Goal: Task Accomplishment & Management: Use online tool/utility

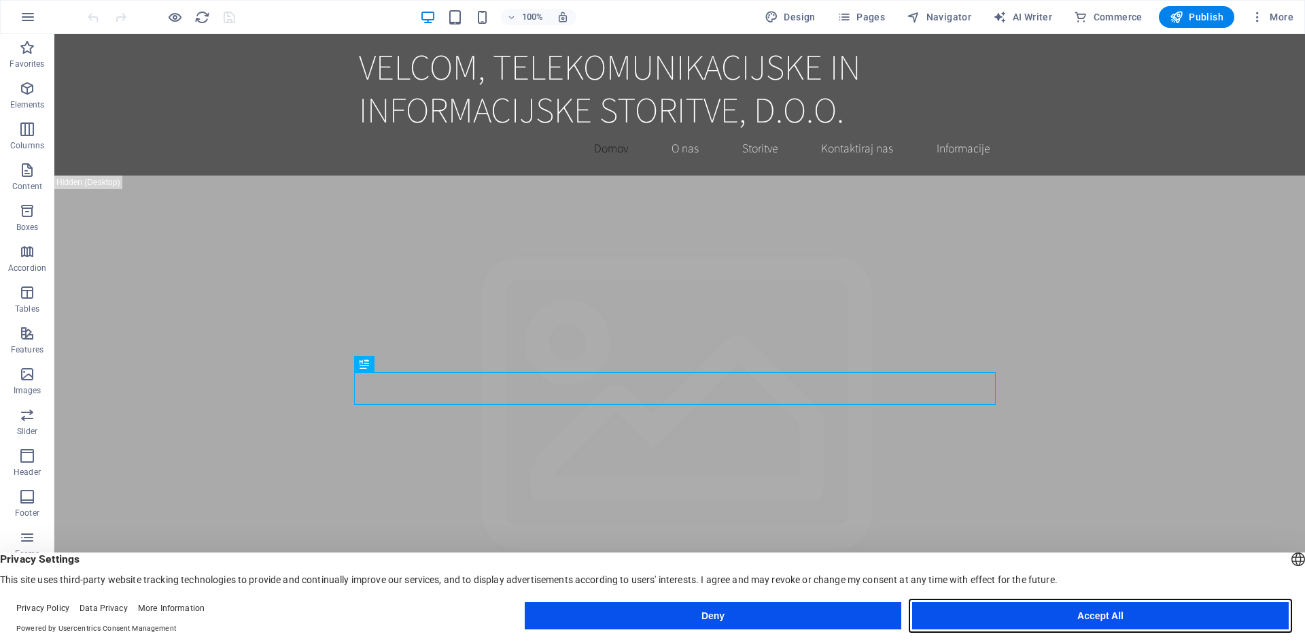
click at [1007, 618] on button "Accept All" at bounding box center [1100, 615] width 377 height 27
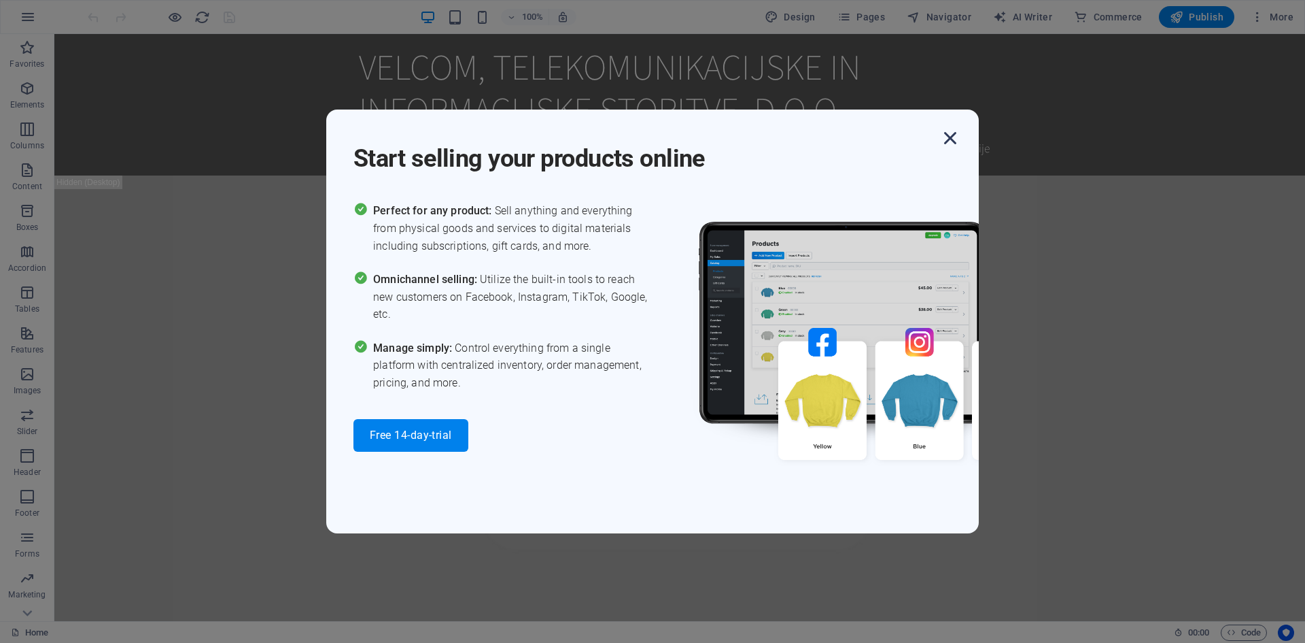
click at [950, 126] on icon "button" at bounding box center [950, 138] width 24 height 24
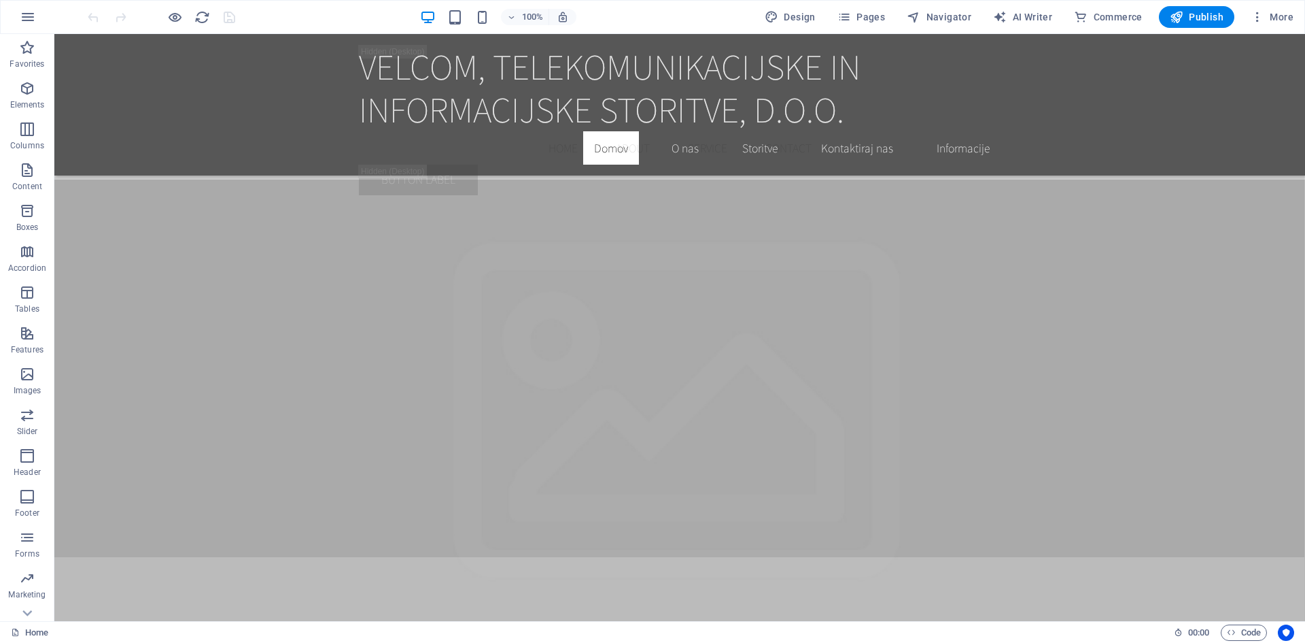
scroll to position [2712, 0]
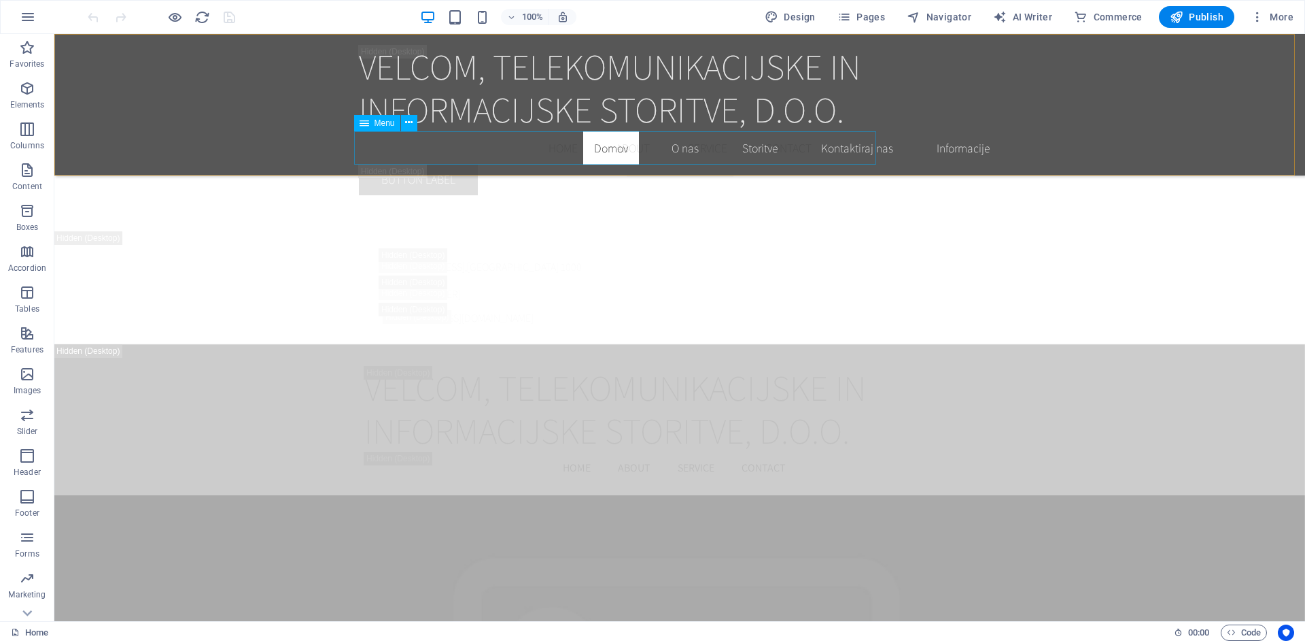
click at [685, 151] on nav "Home About Service Contact" at bounding box center [680, 148] width 642 height 34
click at [751, 150] on nav "Home About Service Contact" at bounding box center [680, 148] width 642 height 34
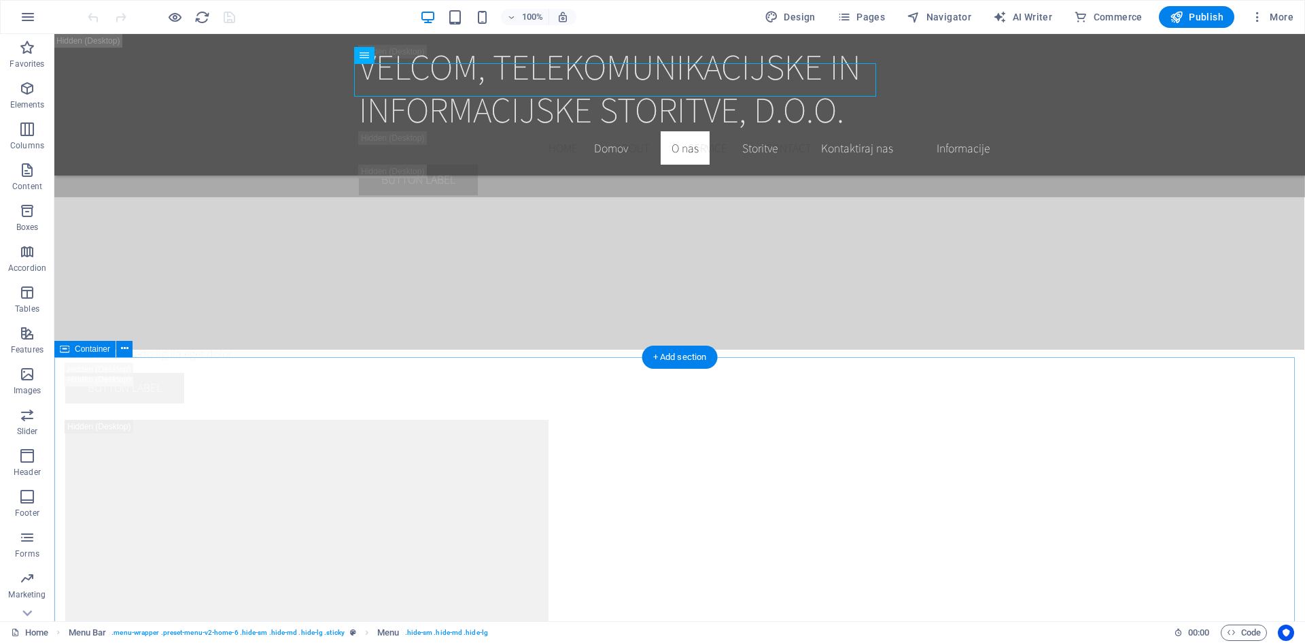
scroll to position [3844, 0]
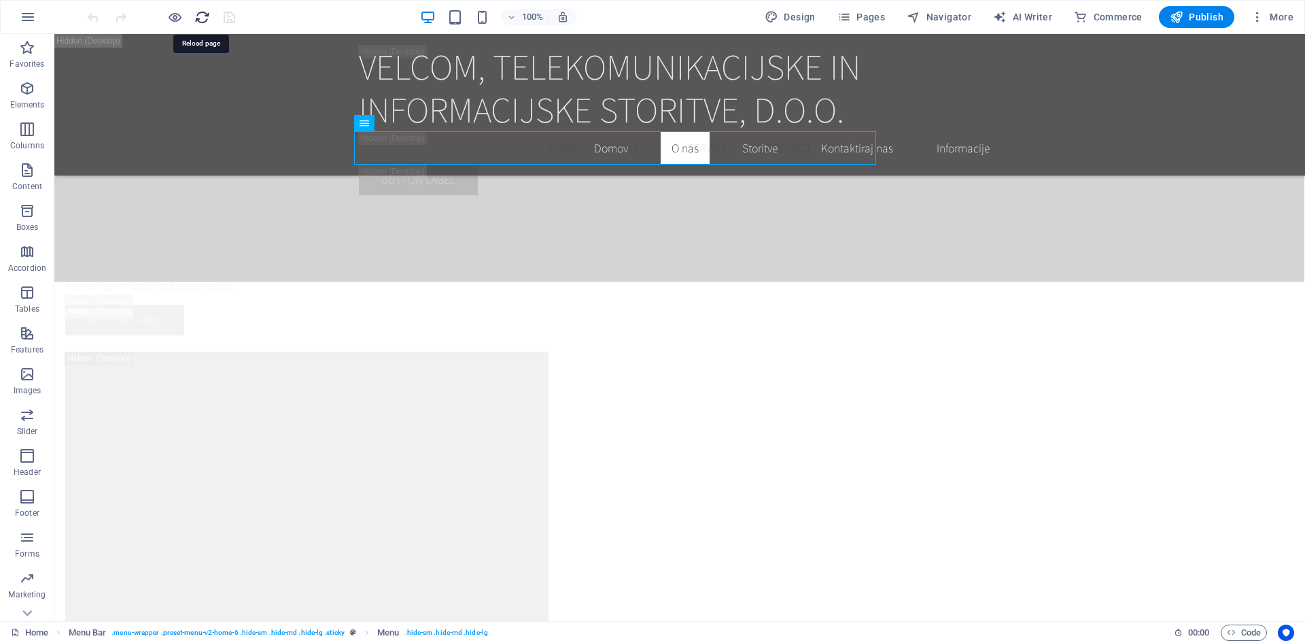
click at [207, 17] on icon "reload" at bounding box center [202, 18] width 16 height 16
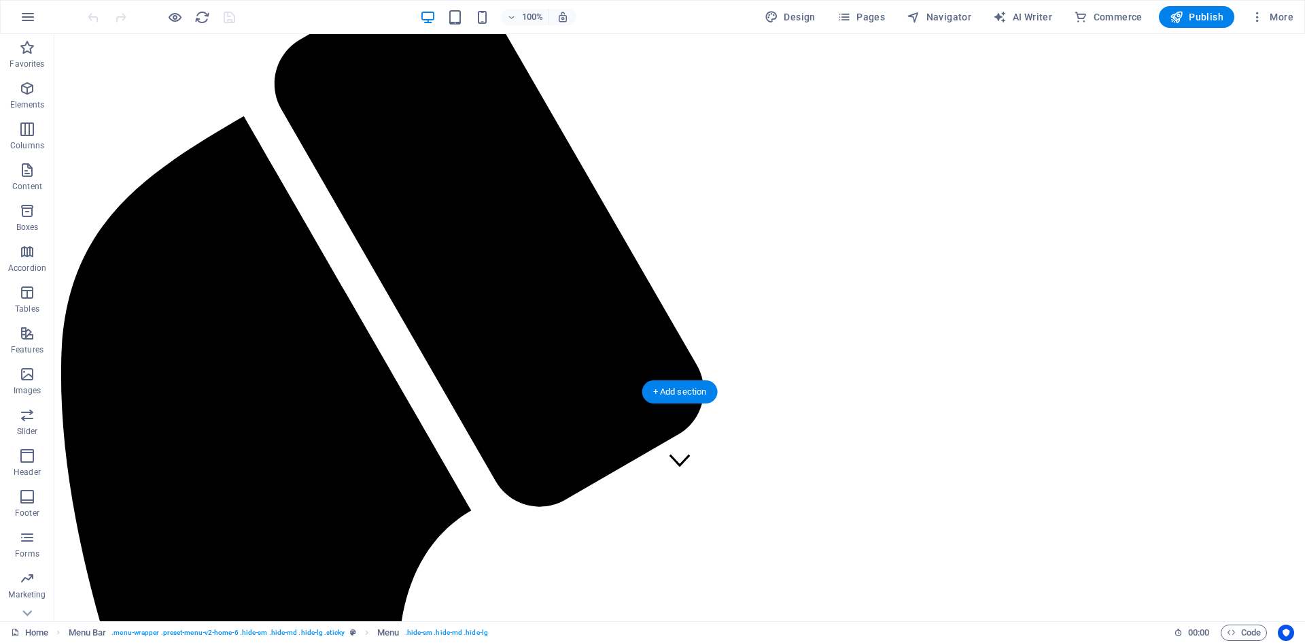
scroll to position [204, 0]
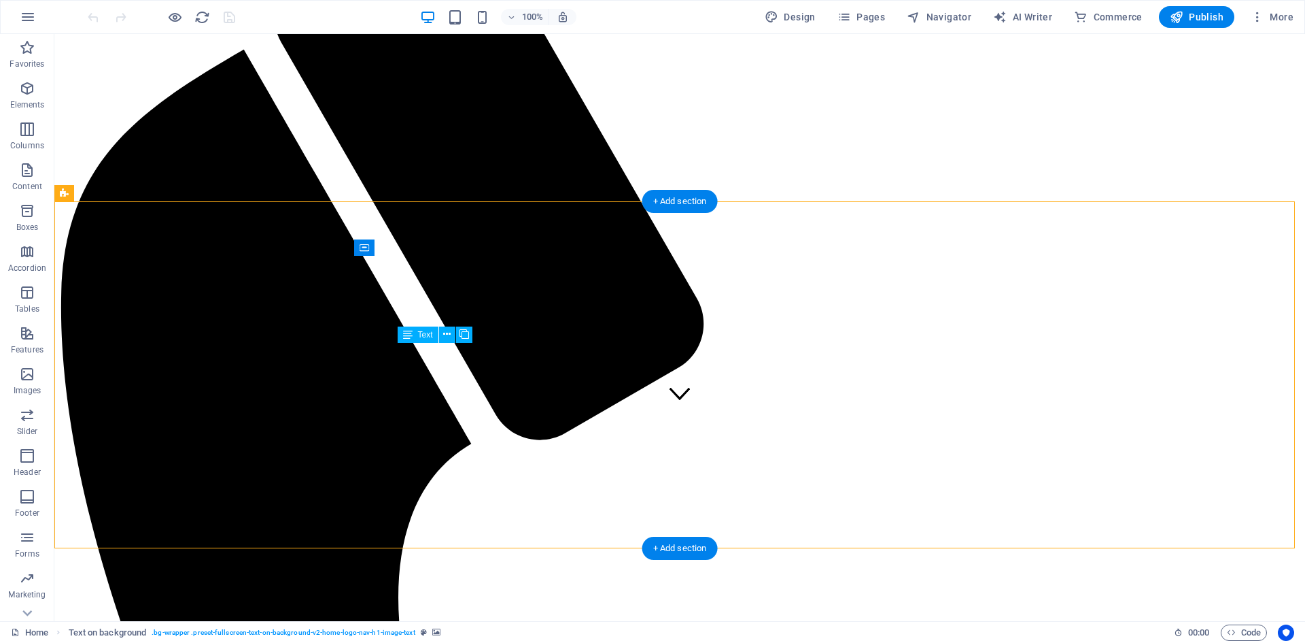
drag, startPoint x: 603, startPoint y: 438, endPoint x: 568, endPoint y: 430, distance: 36.3
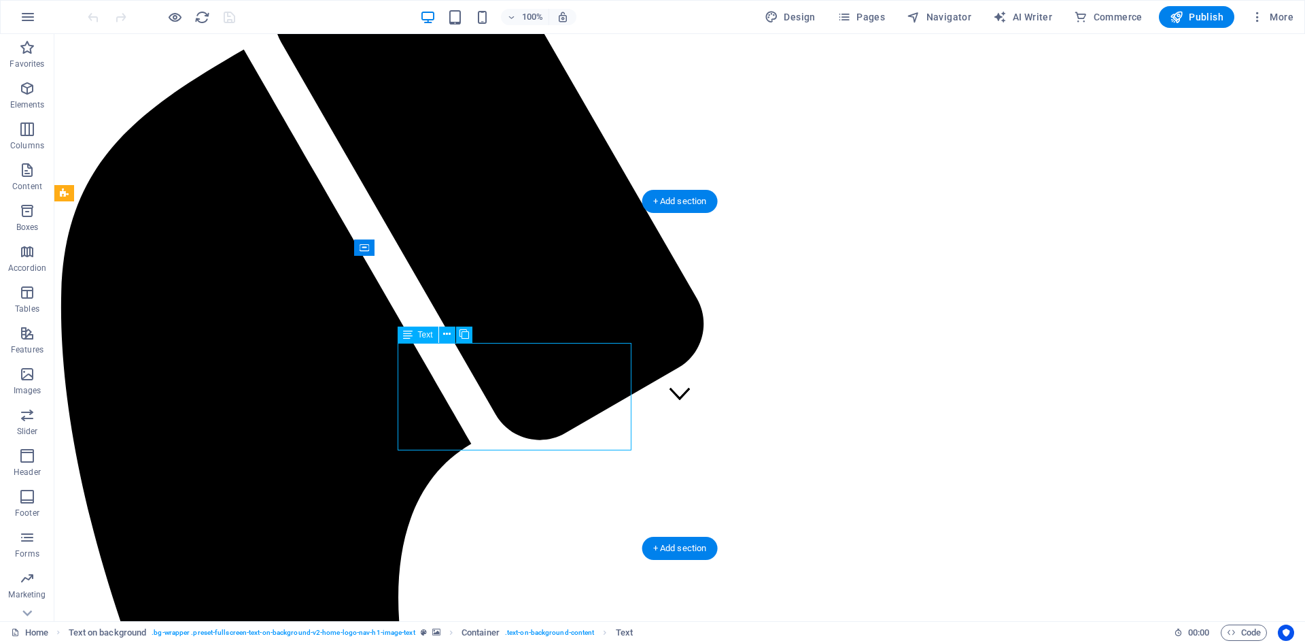
drag, startPoint x: 625, startPoint y: 441, endPoint x: 431, endPoint y: 364, distance: 208.5
click at [420, 336] on span "Text" at bounding box center [425, 334] width 15 height 8
drag, startPoint x: 621, startPoint y: 439, endPoint x: 432, endPoint y: 358, distance: 205.6
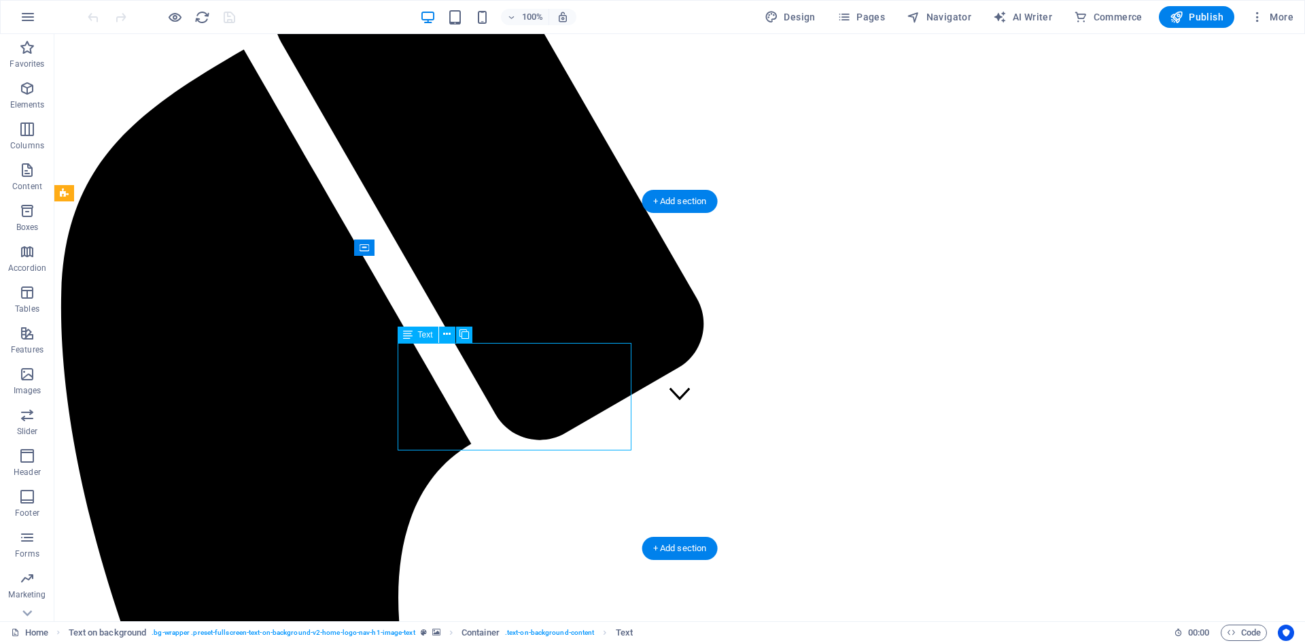
drag, startPoint x: 500, startPoint y: 362, endPoint x: 502, endPoint y: 375, distance: 12.4
click at [466, 330] on icon at bounding box center [465, 334] width 10 height 14
click at [462, 331] on icon at bounding box center [465, 334] width 10 height 14
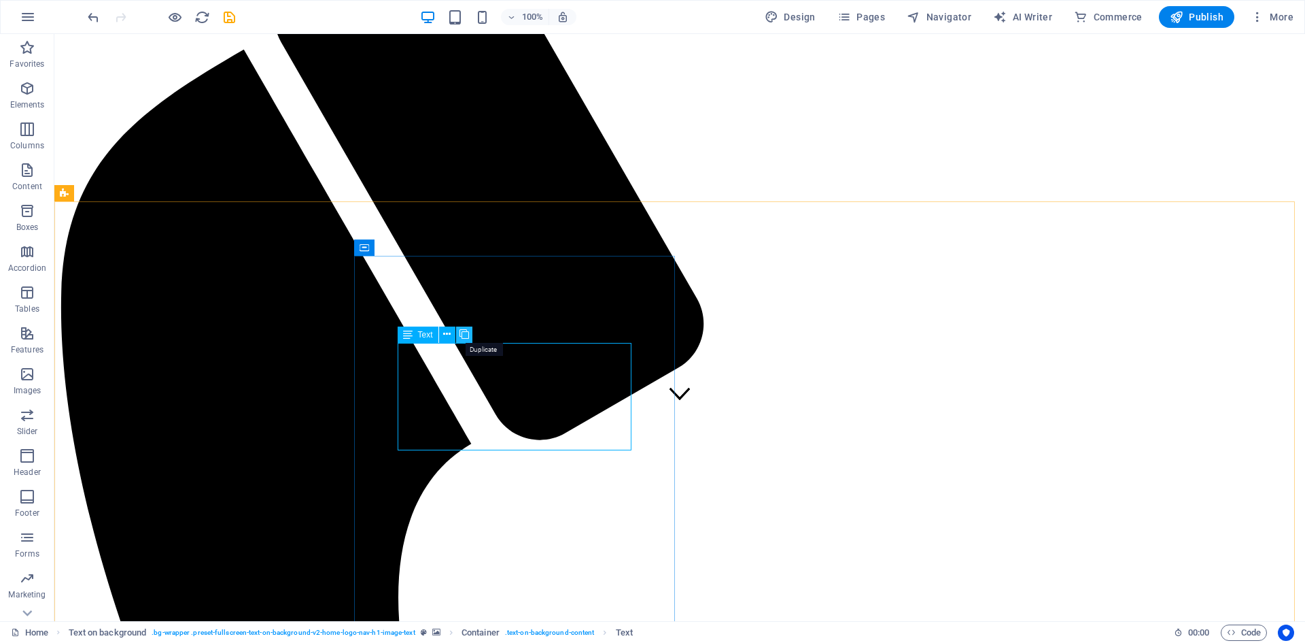
click at [466, 337] on icon at bounding box center [465, 334] width 10 height 14
click at [447, 332] on icon at bounding box center [446, 334] width 7 height 14
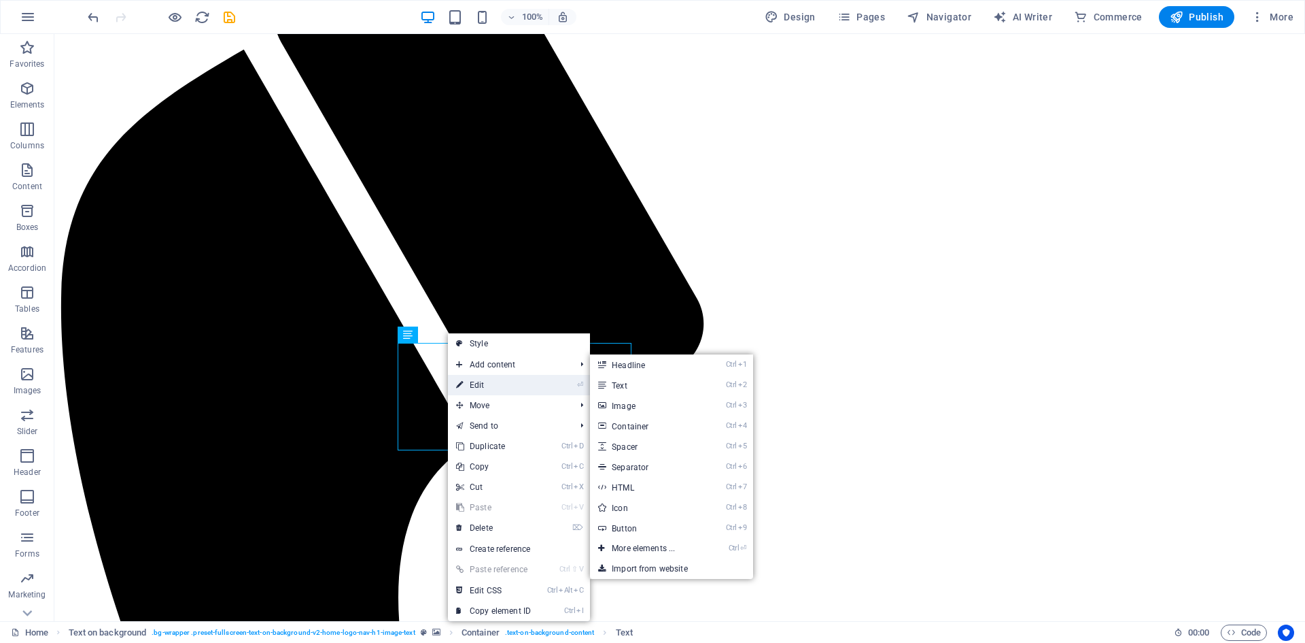
click at [479, 381] on link "⏎ Edit" at bounding box center [493, 385] width 91 height 20
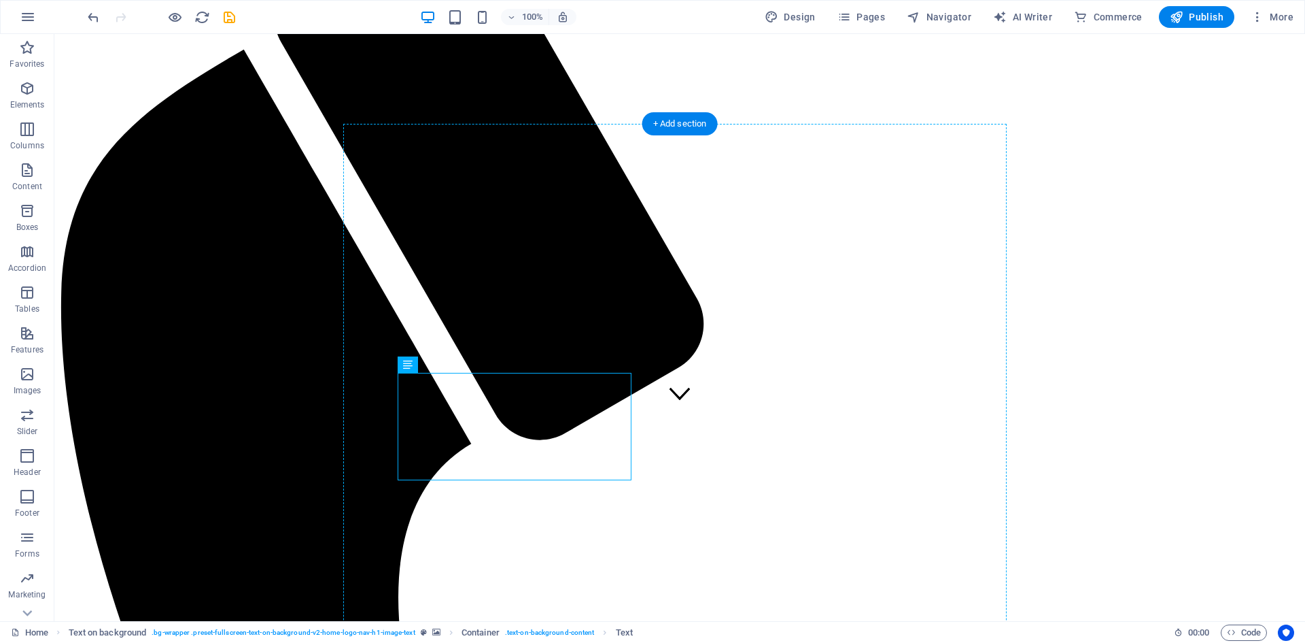
drag, startPoint x: 505, startPoint y: 468, endPoint x: 652, endPoint y: 464, distance: 147.6
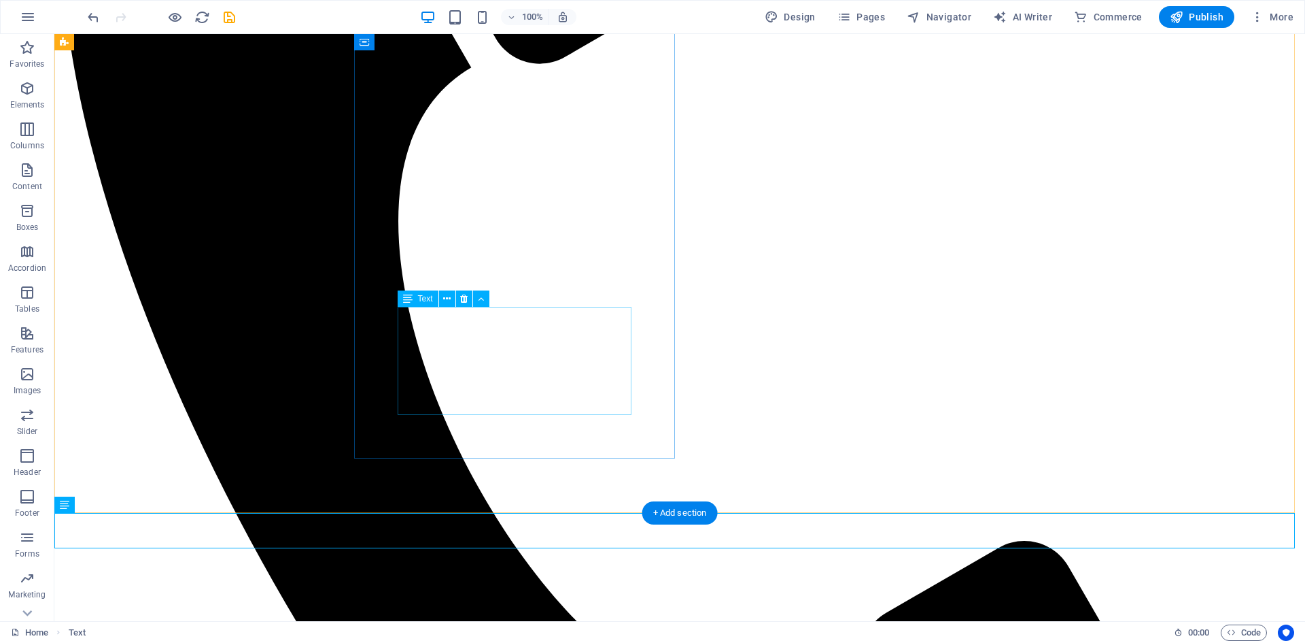
scroll to position [376, 0]
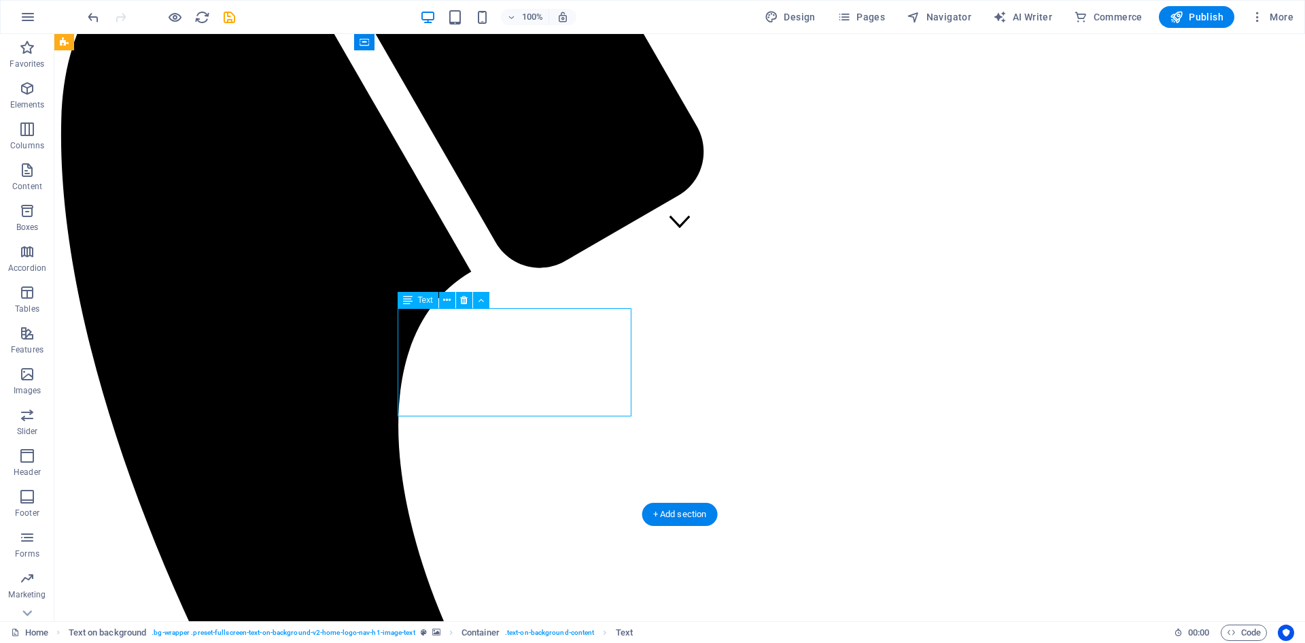
drag, startPoint x: 623, startPoint y: 406, endPoint x: 487, endPoint y: 396, distance: 137.0
drag, startPoint x: 402, startPoint y: 315, endPoint x: 508, endPoint y: 351, distance: 111.8
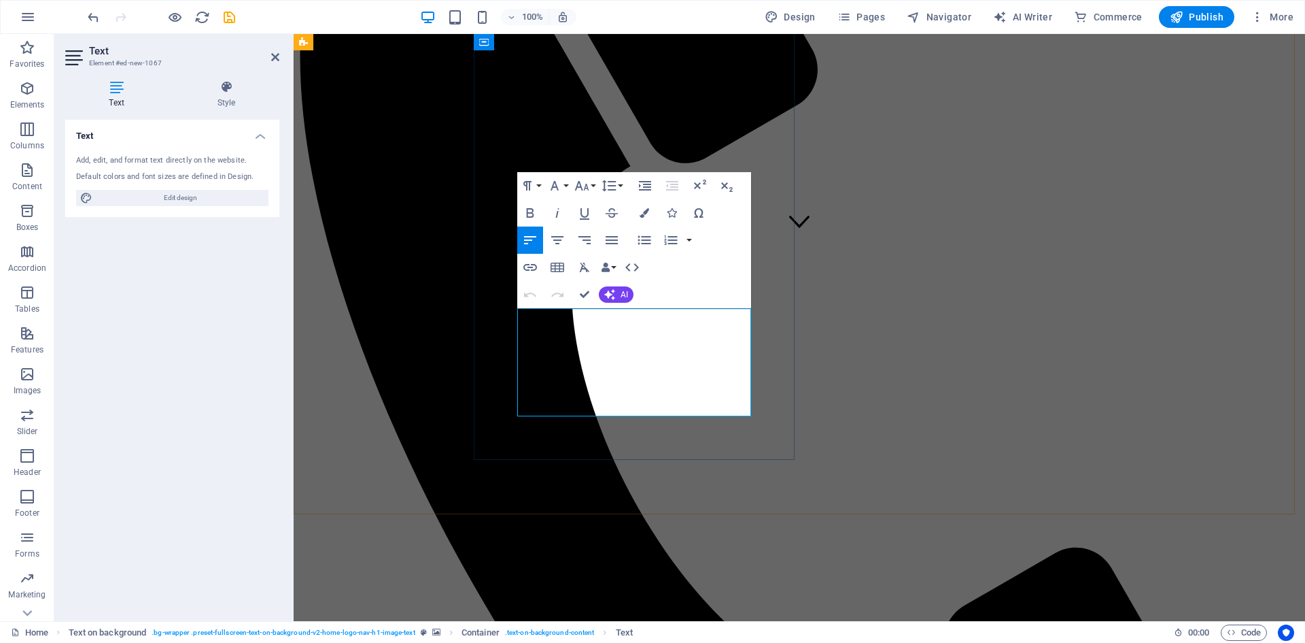
drag, startPoint x: 728, startPoint y: 398, endPoint x: 683, endPoint y: 400, distance: 44.9
drag, startPoint x: 742, startPoint y: 406, endPoint x: 499, endPoint y: 317, distance: 258.6
copy p "Smo vodilni ponudnik telekomunikacijskih in informacijskih storitev v [GEOGRAPH…"
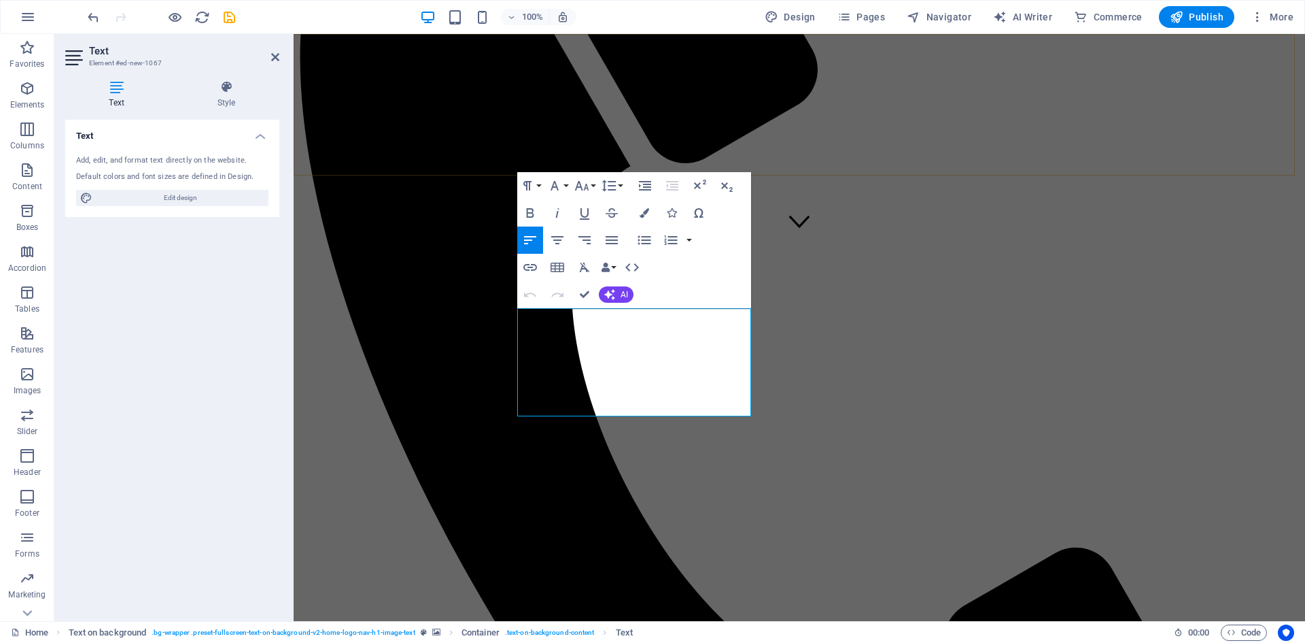
click at [1137, 133] on div "VELCOM, TELEKOMUNIKACIJSKE IN INFORMACIJSKE STORITVE, D.O.O. Domov O nas Storit…" at bounding box center [799, 404] width 1001 height 1429
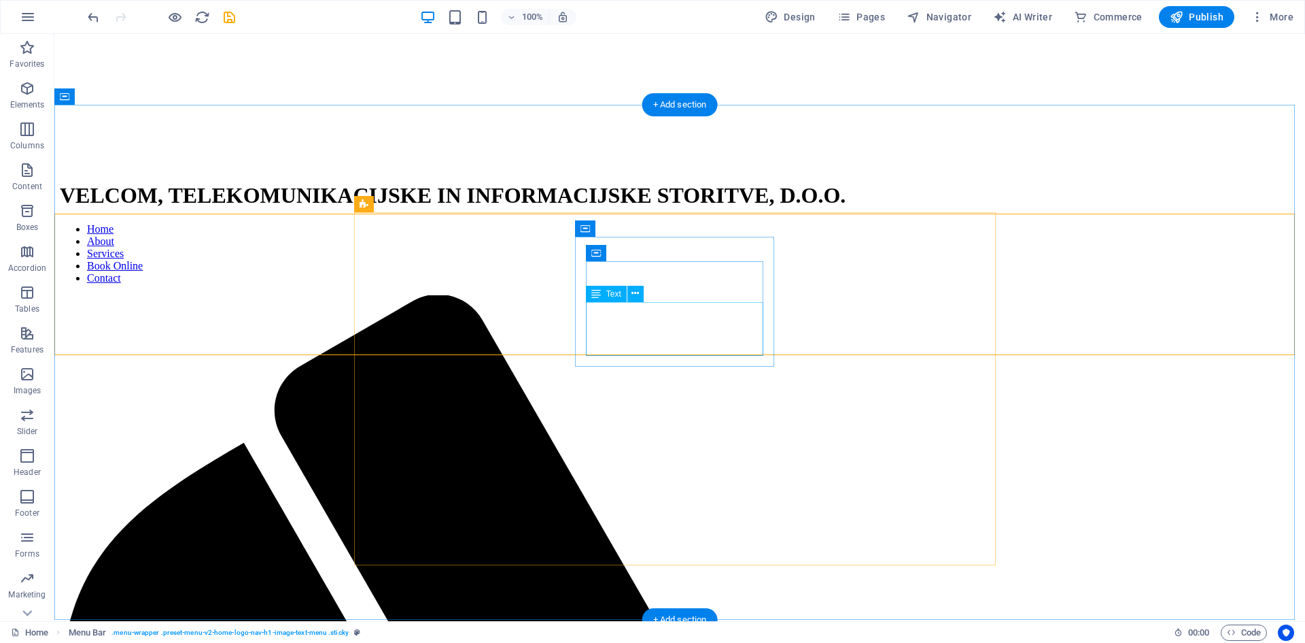
scroll to position [5193, 0]
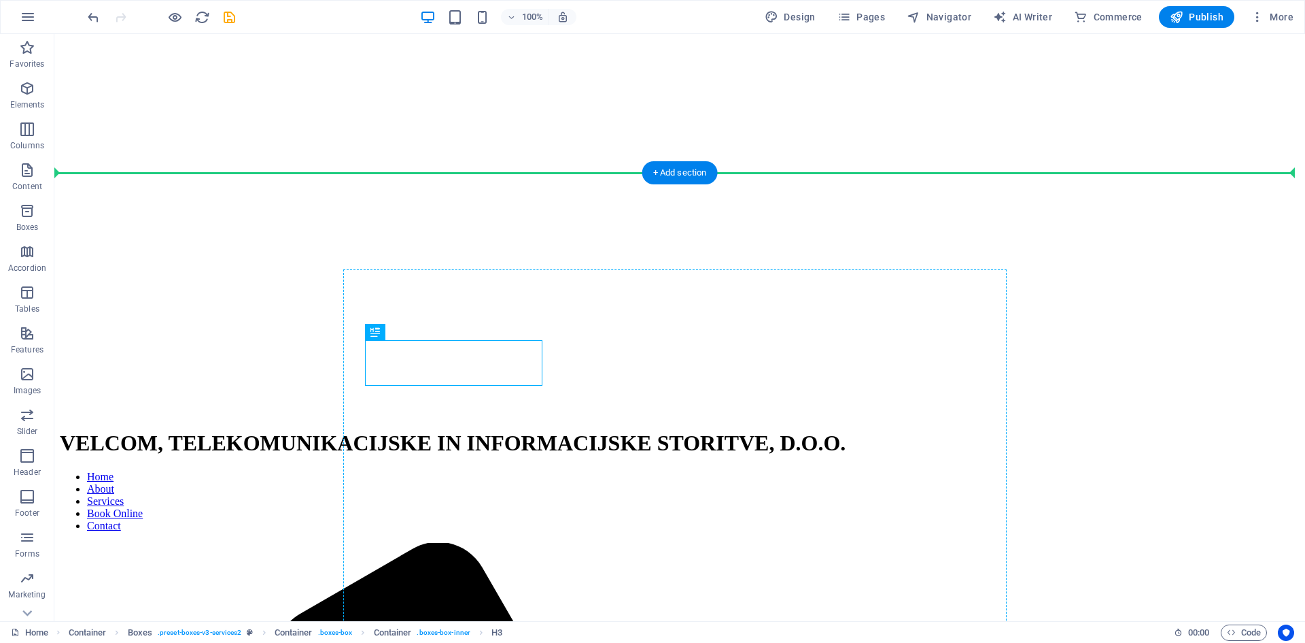
drag, startPoint x: 374, startPoint y: 349, endPoint x: 559, endPoint y: 394, distance: 190.3
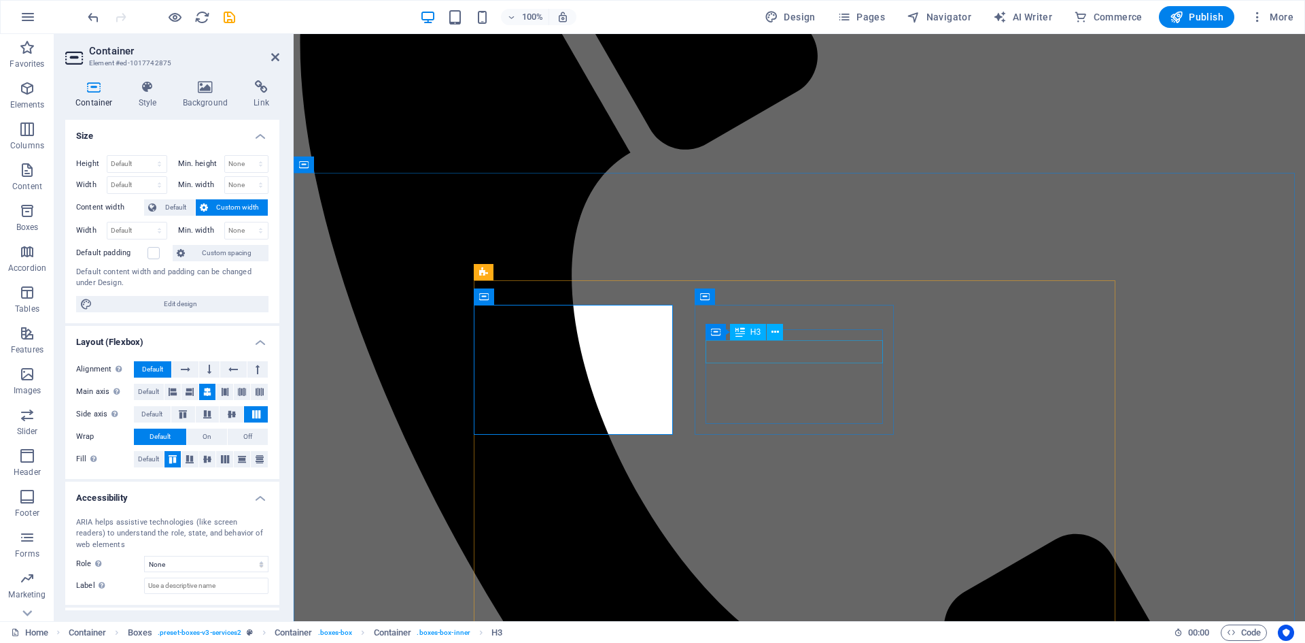
scroll to position [5304, 0]
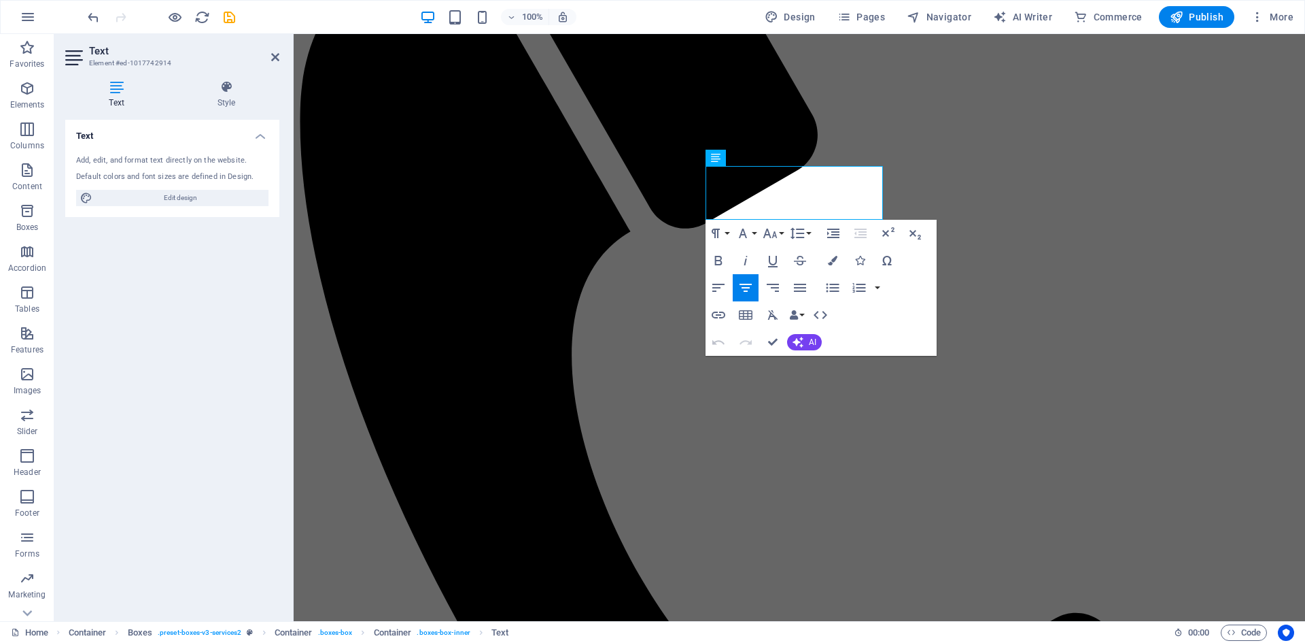
scroll to position [5587, 0]
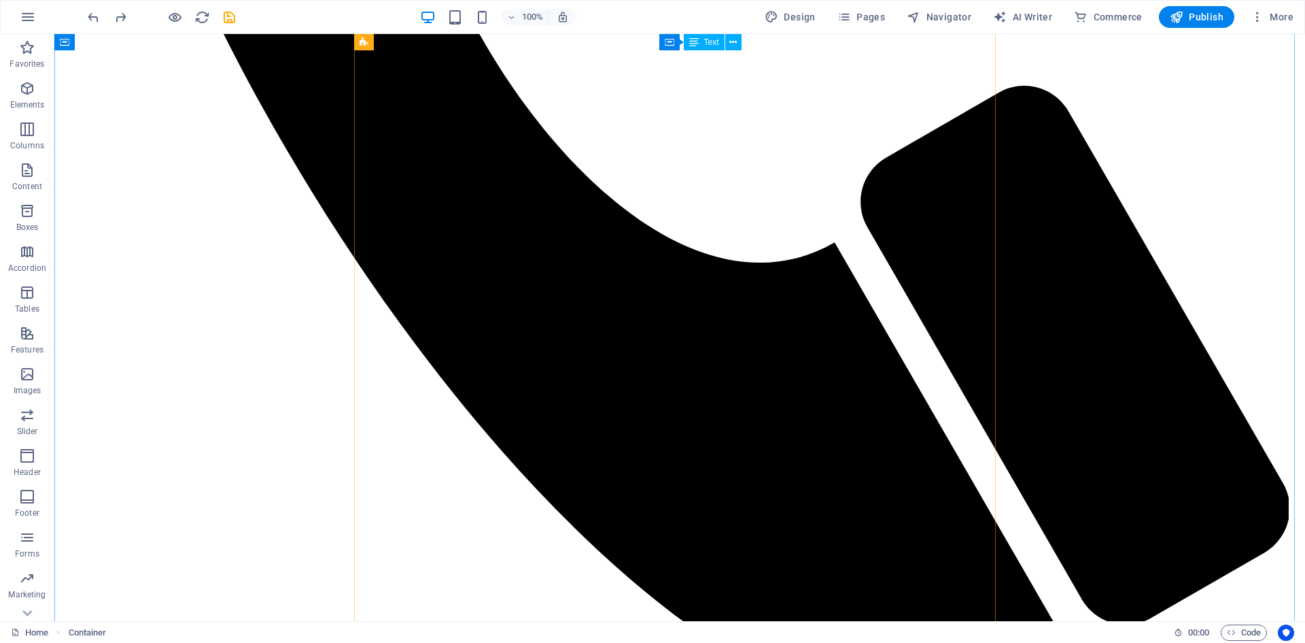
scroll to position [7208, 0]
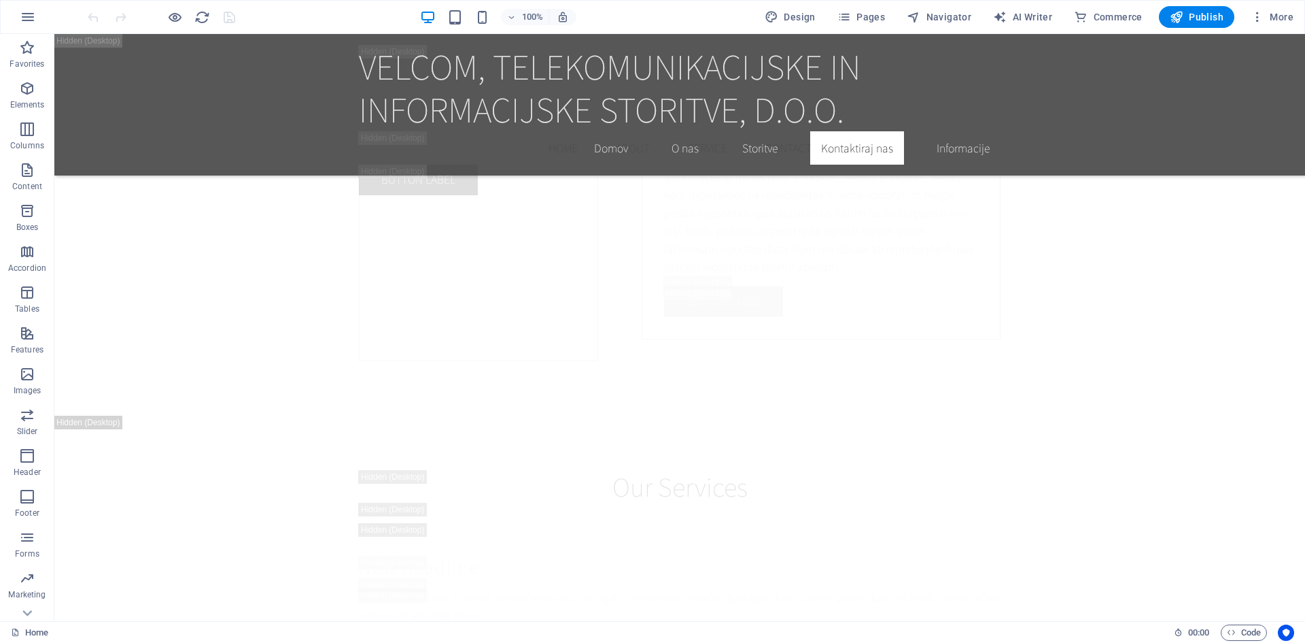
scroll to position [15807, 0]
